Goal: Contribute content: Add original content to the website for others to see

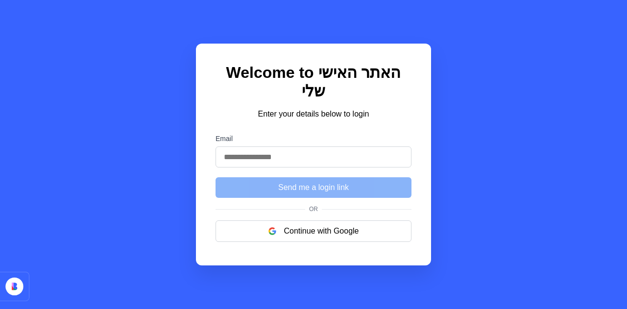
click at [256, 156] on input "Email" at bounding box center [313, 156] width 196 height 21
type input "**********"
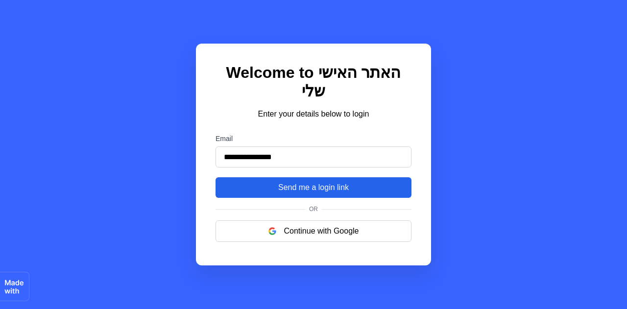
click at [283, 189] on button "Send me a login link" at bounding box center [313, 187] width 196 height 21
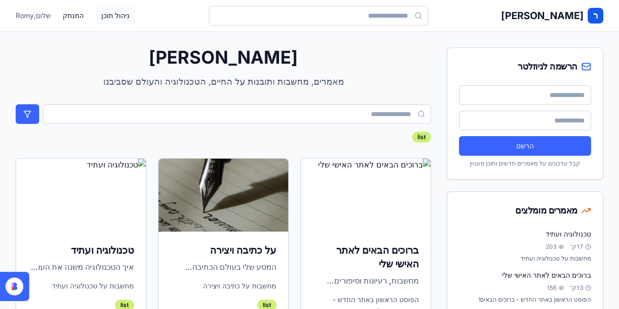
click at [97, 17] on button "ניהול תוכן" at bounding box center [115, 16] width 40 height 18
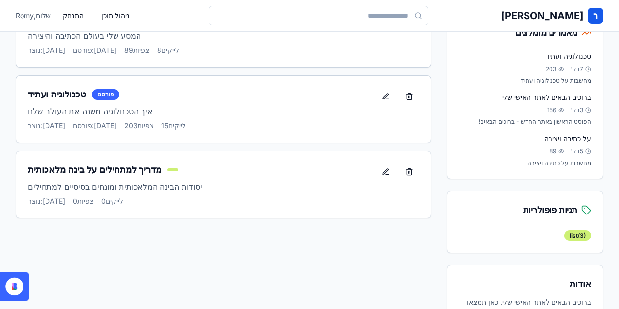
scroll to position [178, 0]
click at [167, 170] on div at bounding box center [172, 169] width 11 height 3
click at [387, 169] on button at bounding box center [386, 172] width 20 height 18
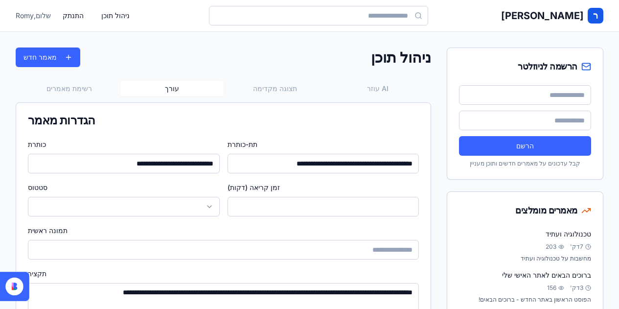
scroll to position [0, 0]
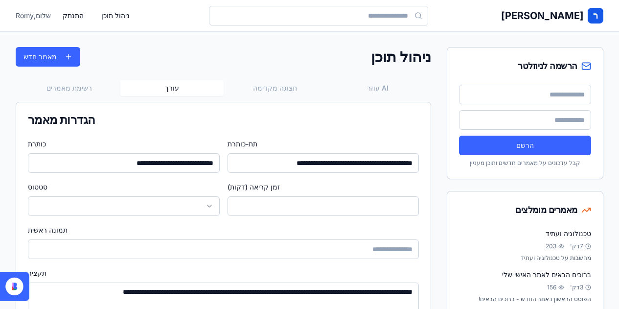
click at [283, 93] on button "תצוגה מקדימה" at bounding box center [275, 88] width 103 height 16
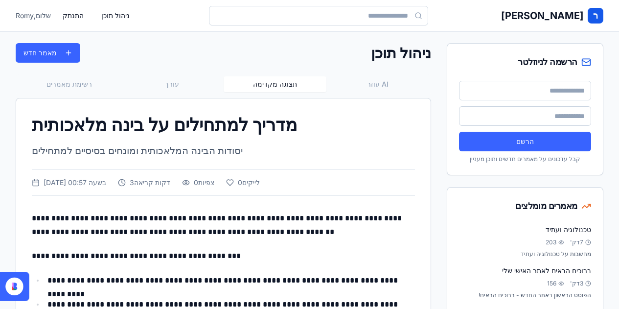
scroll to position [0, 0]
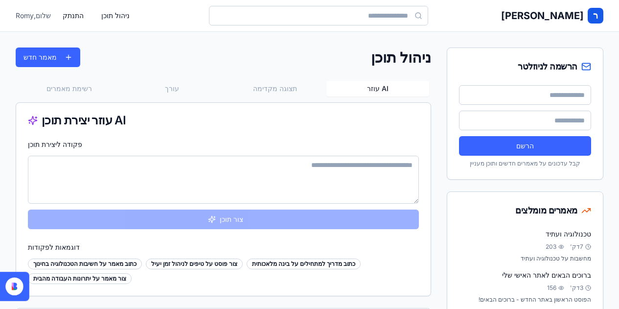
click at [390, 90] on button "עוזר AI" at bounding box center [378, 89] width 103 height 16
click at [178, 89] on button "עורך" at bounding box center [171, 89] width 103 height 16
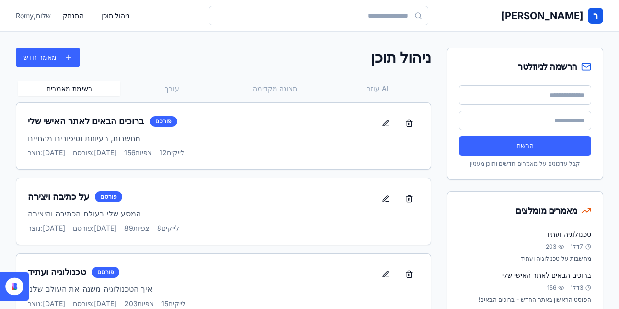
click at [84, 92] on button "רשימת מאמרים" at bounding box center [69, 89] width 103 height 16
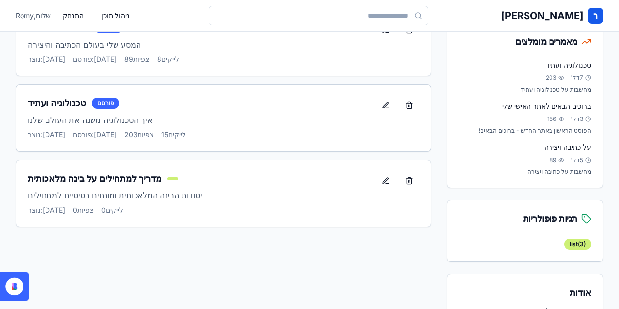
scroll to position [169, 0]
click at [98, 105] on div "פורסם" at bounding box center [105, 102] width 27 height 11
click at [155, 181] on div "מדריך למתחילים על בינה מלאכותית" at bounding box center [202, 178] width 348 height 14
click at [167, 177] on div at bounding box center [172, 178] width 11 height 3
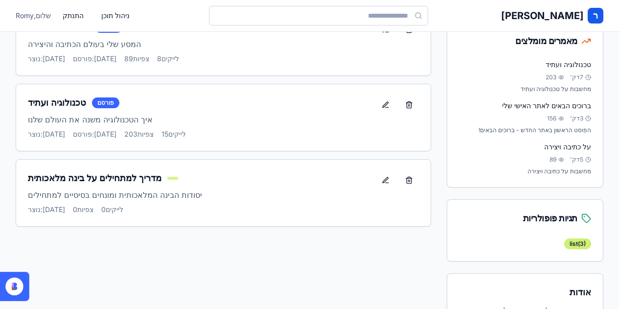
click at [167, 177] on div at bounding box center [172, 178] width 11 height 3
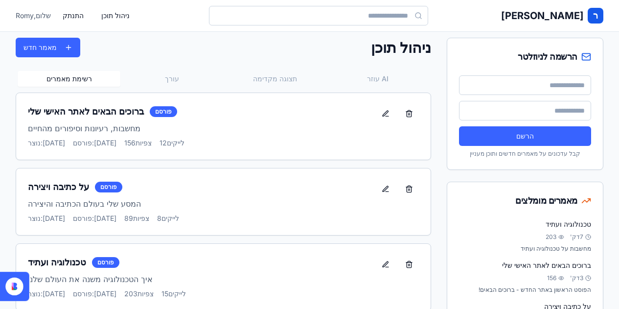
scroll to position [0, 0]
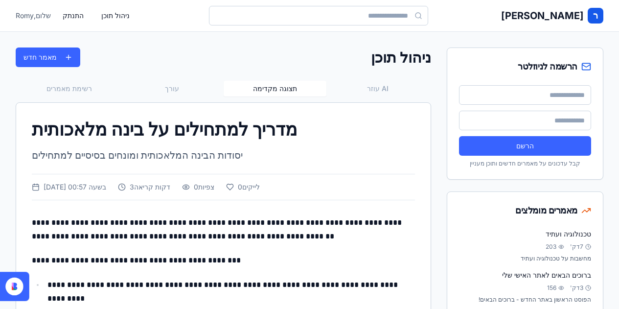
click at [265, 85] on button "תצוגה מקדימה" at bounding box center [275, 89] width 103 height 16
click at [177, 199] on div "[DATE] בשעה 00:57 3 דקות קריאה 0 צפיות 0 לייקים" at bounding box center [223, 187] width 383 height 26
click at [237, 184] on div "[DATE] בשעה 00:57 3 דקות קריאה 0 צפיות 0 לייקים" at bounding box center [223, 187] width 383 height 26
click at [214, 184] on div "0 צפיות" at bounding box center [198, 187] width 32 height 10
click at [178, 87] on button "עורך" at bounding box center [171, 89] width 103 height 16
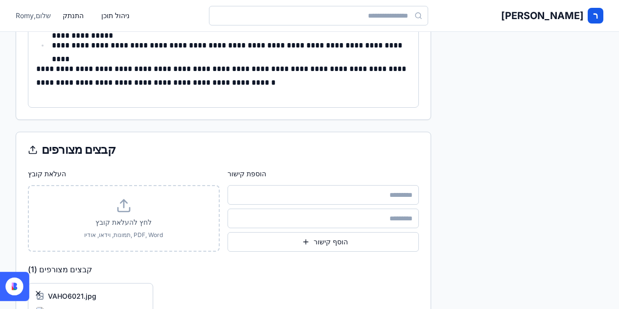
scroll to position [493, 0]
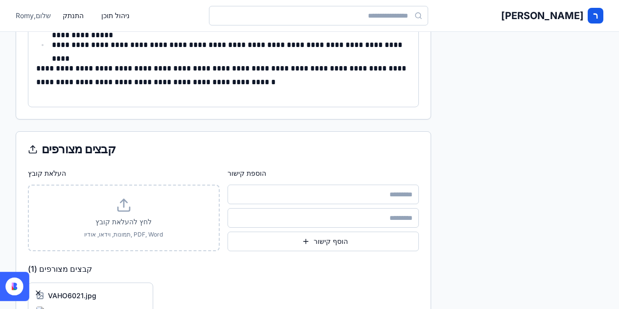
click at [296, 200] on input at bounding box center [324, 195] width 192 height 20
click at [294, 233] on button "הוסף קישור" at bounding box center [324, 242] width 192 height 20
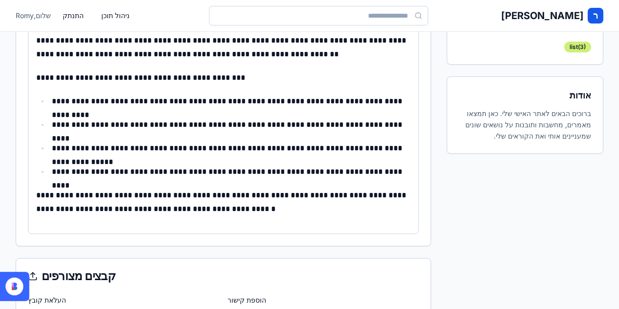
scroll to position [364, 0]
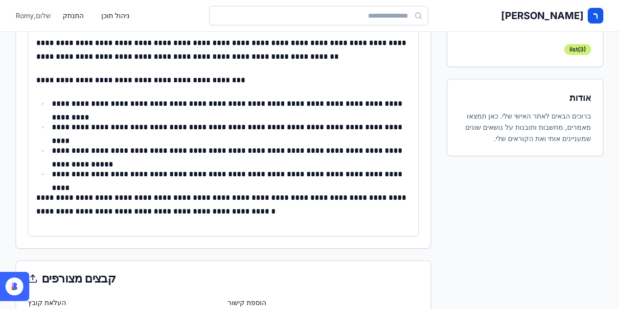
click at [176, 141] on ul "**********" at bounding box center [223, 139] width 375 height 84
click at [162, 133] on html "**********" at bounding box center [309, 157] width 619 height 1043
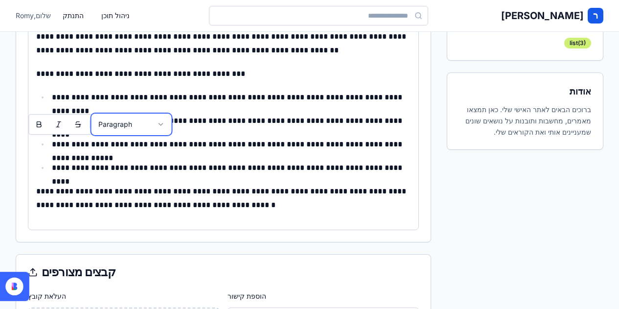
click at [161, 124] on icon "button" at bounding box center [161, 124] width 8 height 8
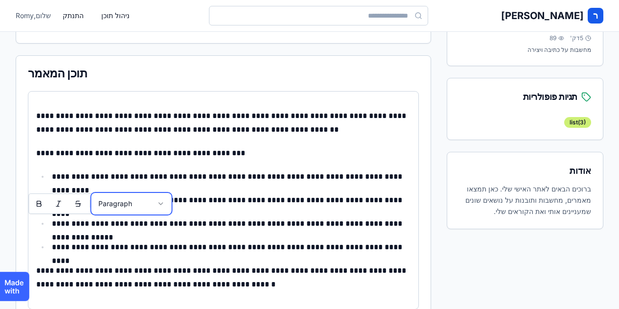
scroll to position [287, 0]
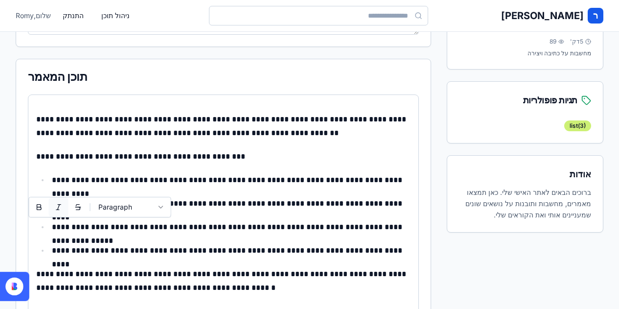
click at [61, 214] on button "button" at bounding box center [59, 207] width 20 height 20
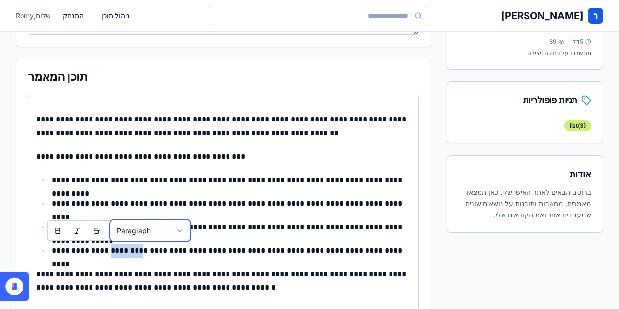
click at [173, 235] on button "Paragraph" at bounding box center [150, 231] width 78 height 20
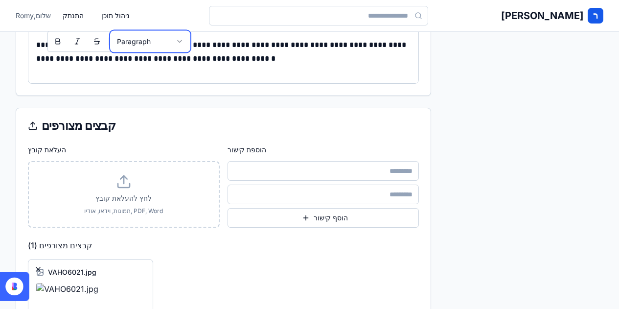
scroll to position [515, 0]
